Goal: Browse casually

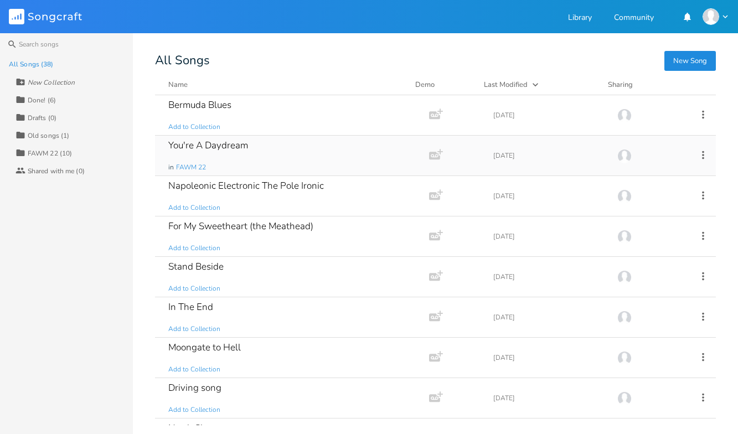
click at [229, 150] on div "You're A Daydream" at bounding box center [208, 145] width 80 height 9
click at [263, 227] on div "For My Sweetheart (the Meathead)" at bounding box center [240, 226] width 145 height 9
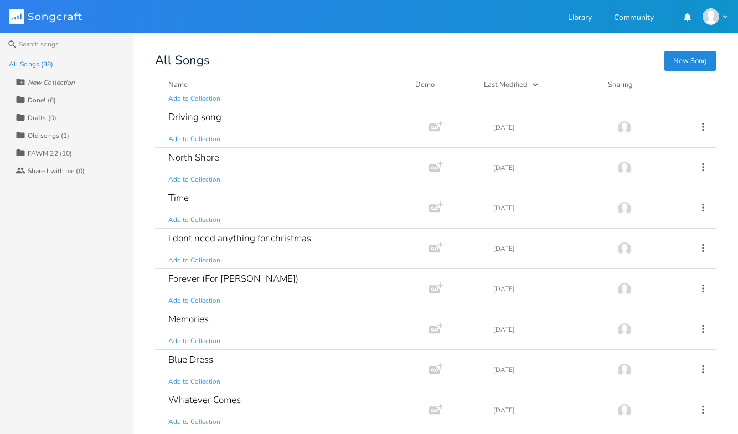
scroll to position [270, 0]
click at [292, 242] on div "i dont need anything for christmas" at bounding box center [239, 238] width 143 height 9
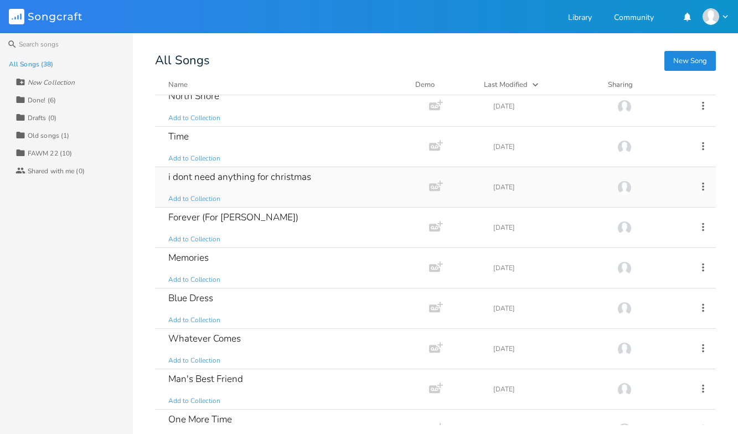
scroll to position [371, 0]
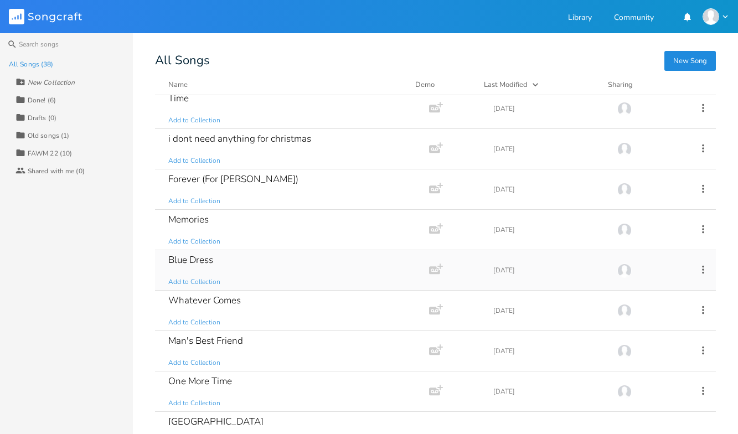
click at [194, 257] on div "Blue Dress" at bounding box center [190, 259] width 45 height 9
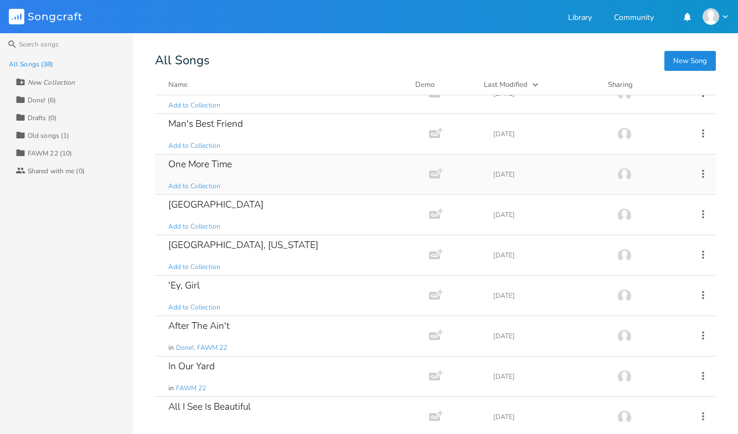
scroll to position [585, 0]
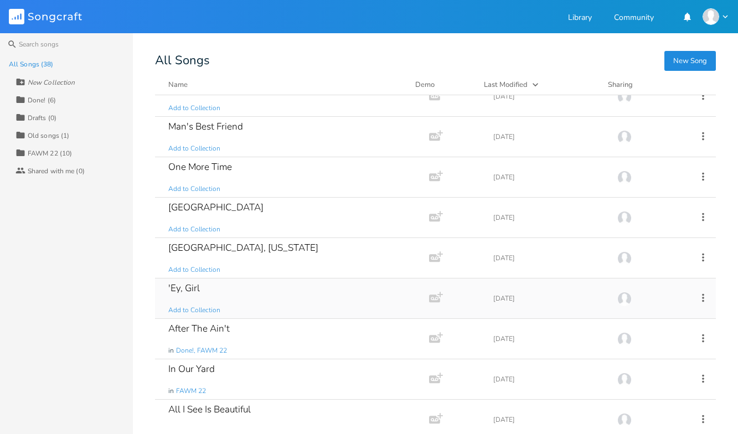
click at [206, 290] on div "'Ey, Girl Add to Collection" at bounding box center [289, 299] width 243 height 40
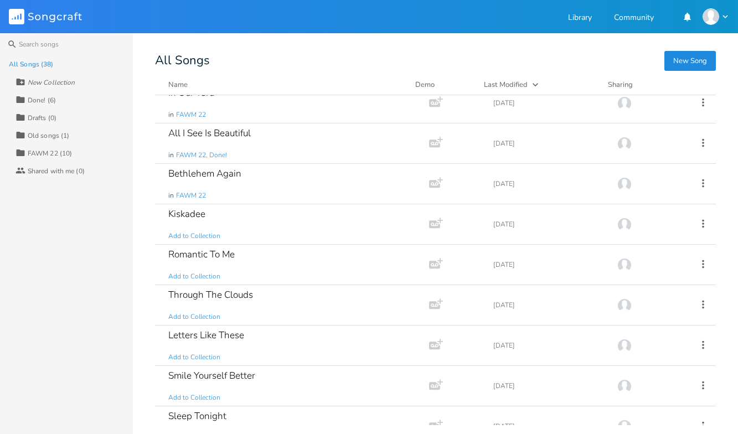
scroll to position [888, 0]
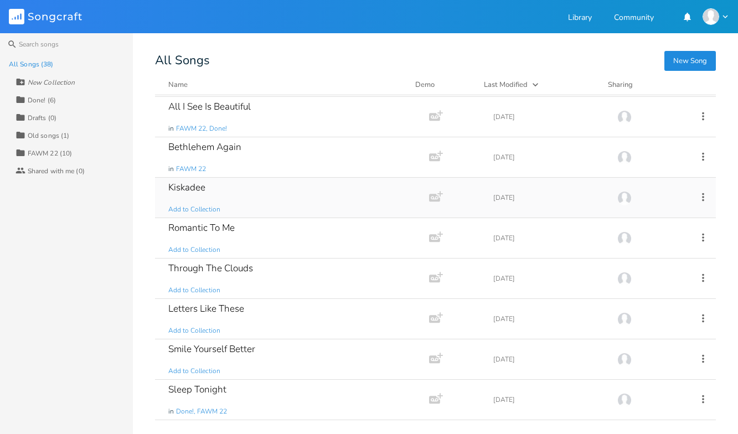
click at [193, 188] on div "Kiskadee" at bounding box center [186, 187] width 37 height 9
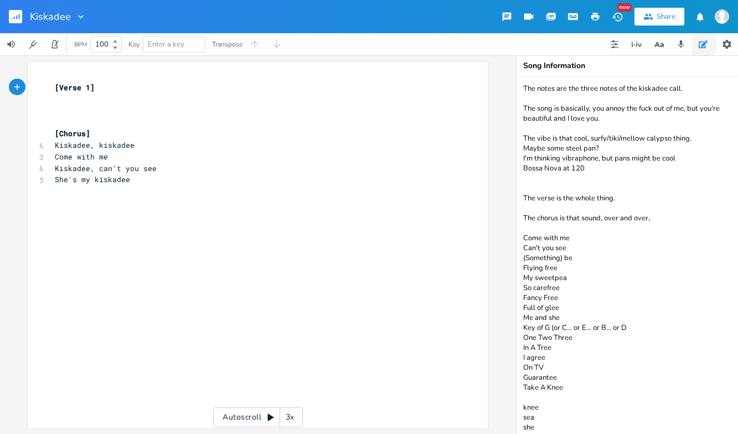
click at [55, 145] on span "Kiskadee, kiskadee" at bounding box center [95, 145] width 80 height 10
click at [133, 182] on pre "She's my kiskadee" at bounding box center [253, 180] width 400 height 12
type textarea "Kiskadee, kiskadee Come with me Kiskadee, can't you see She's my kiskadee"
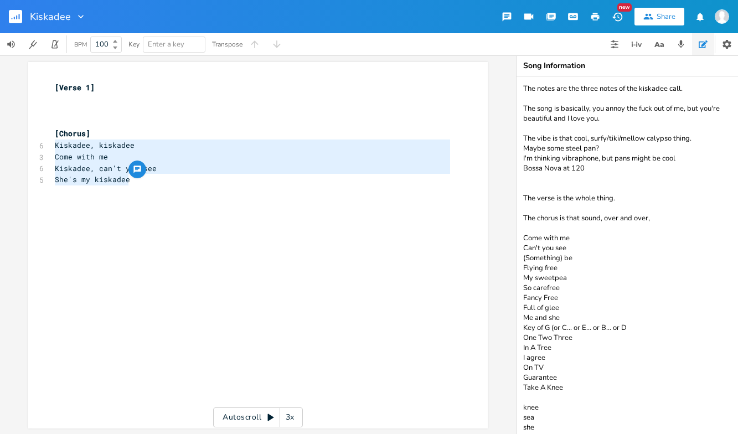
drag, startPoint x: 523, startPoint y: 266, endPoint x: 575, endPoint y: 302, distance: 63.3
click at [575, 302] on textarea "The notes are the three notes of the kiskadee call. The song is basically, you …" at bounding box center [628, 255] width 222 height 357
